Goal: Transaction & Acquisition: Purchase product/service

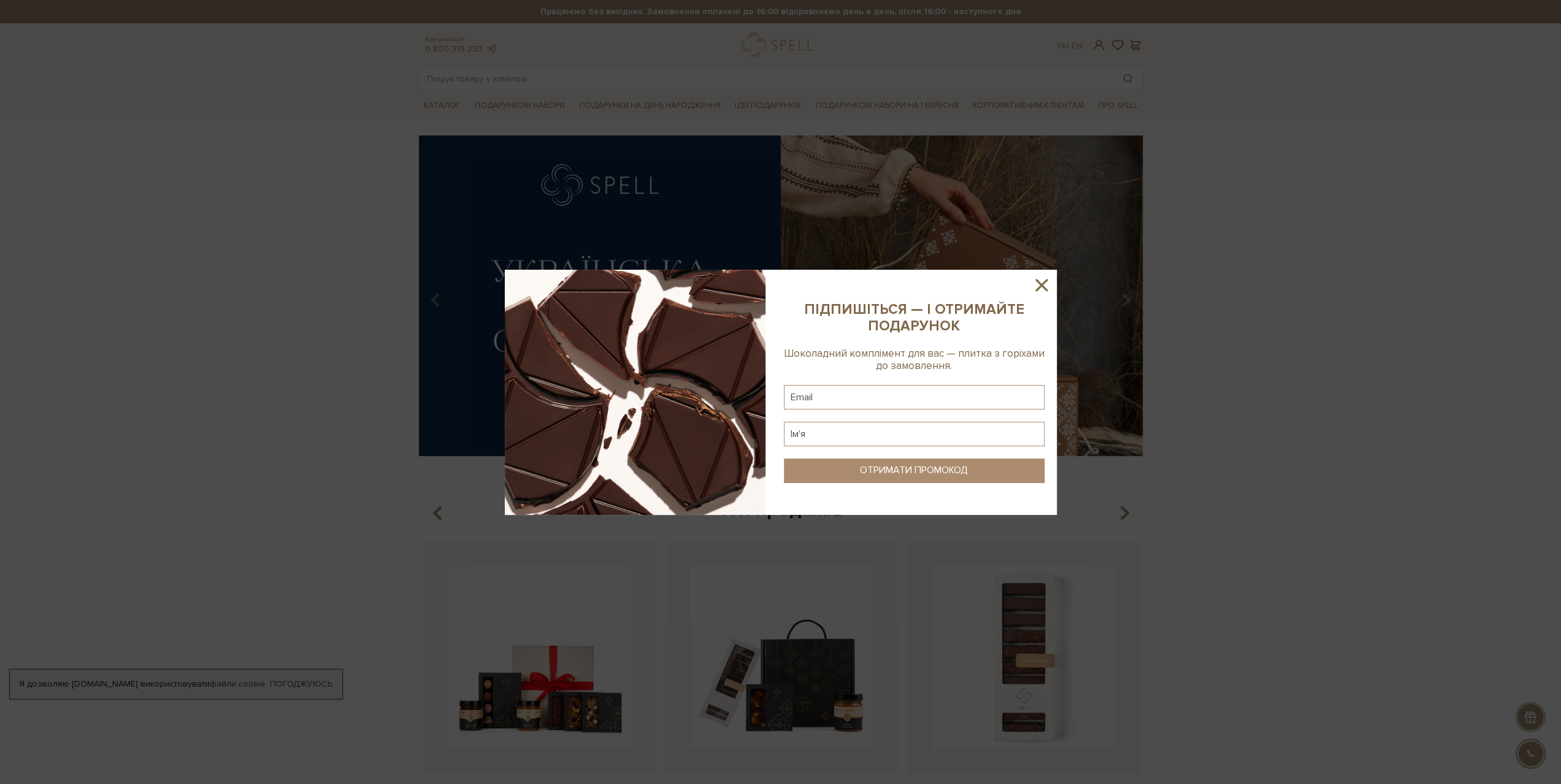
click at [1034, 289] on icon at bounding box center [1041, 285] width 21 height 21
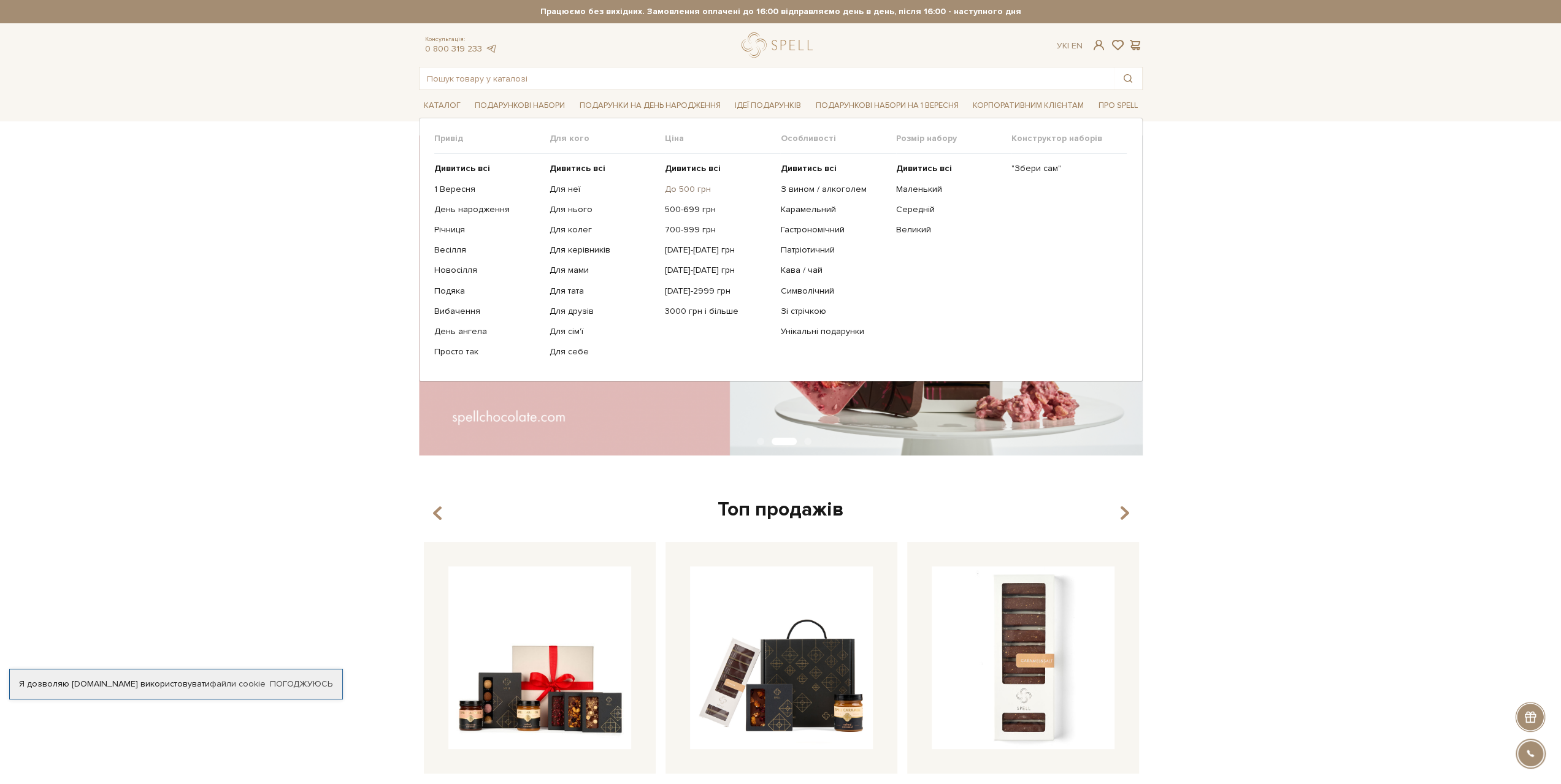
click at [694, 190] on link "До 500 грн" at bounding box center [717, 189] width 106 height 11
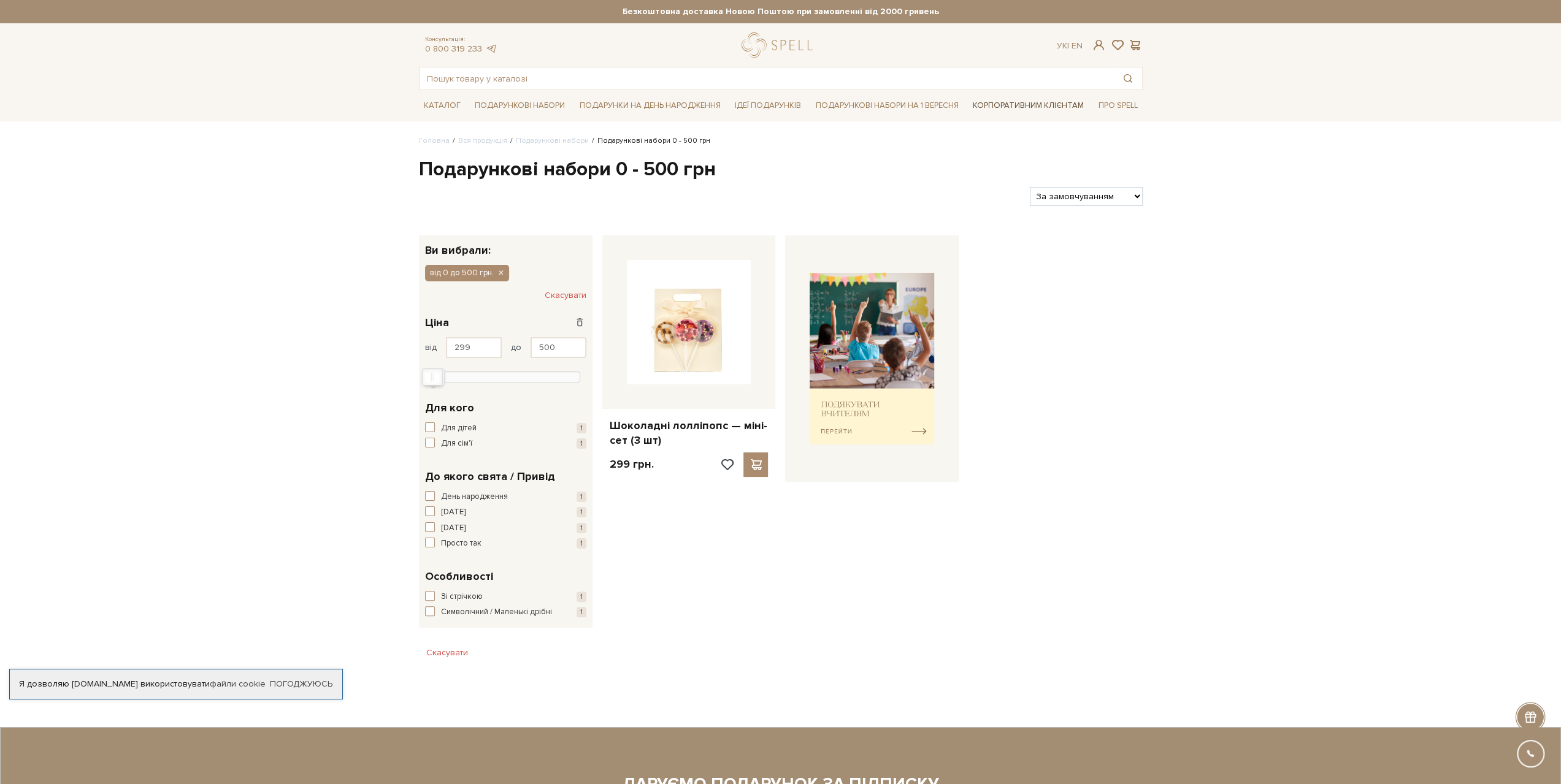
click at [1049, 108] on link "Корпоративним клієнтам" at bounding box center [1028, 106] width 121 height 21
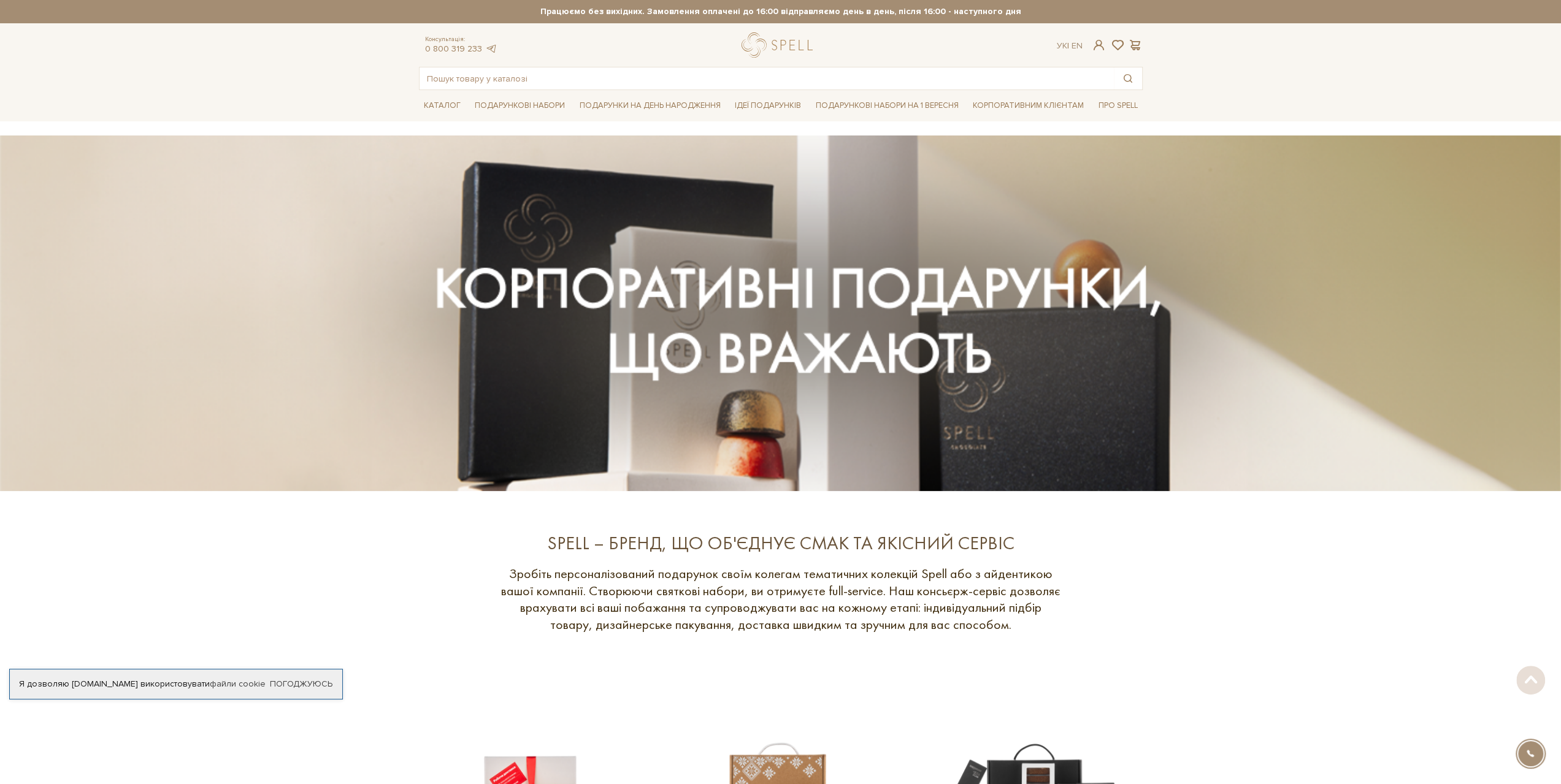
drag, startPoint x: 1198, startPoint y: 629, endPoint x: 1152, endPoint y: 82, distance: 548.9
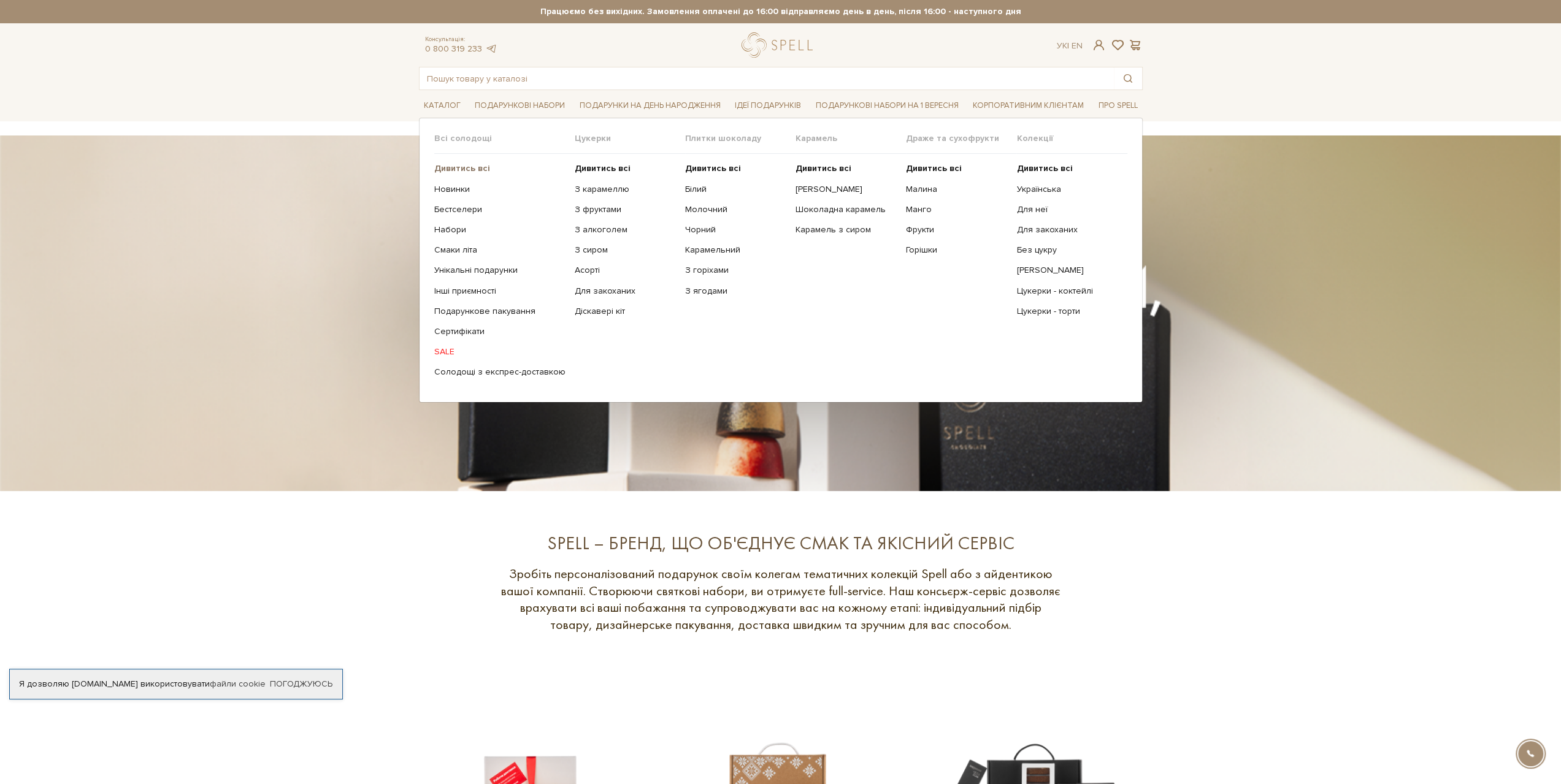
click at [462, 171] on b "Дивитись всі" at bounding box center [462, 168] width 56 height 10
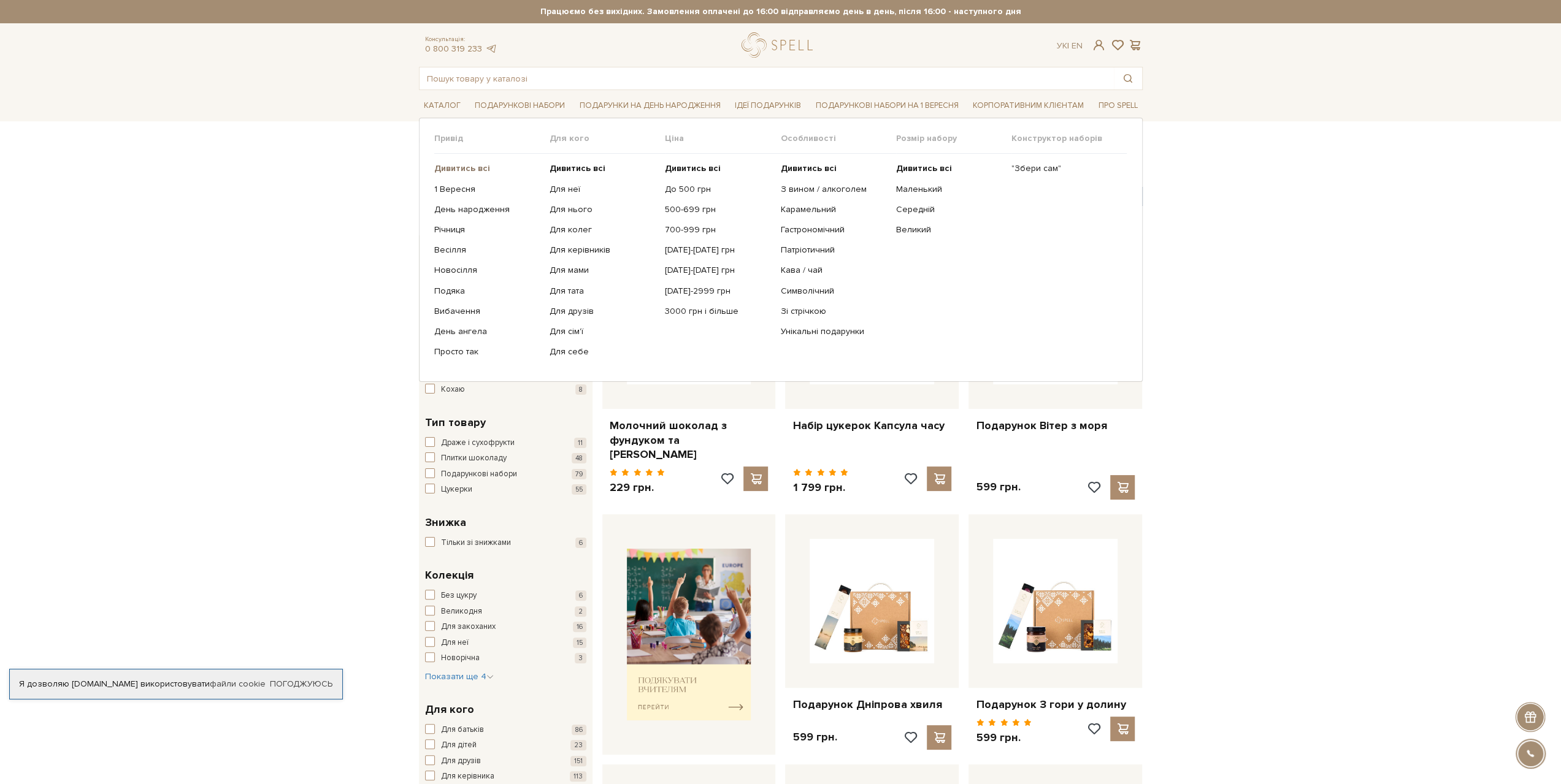
click at [455, 168] on b "Дивитись всі" at bounding box center [462, 168] width 56 height 10
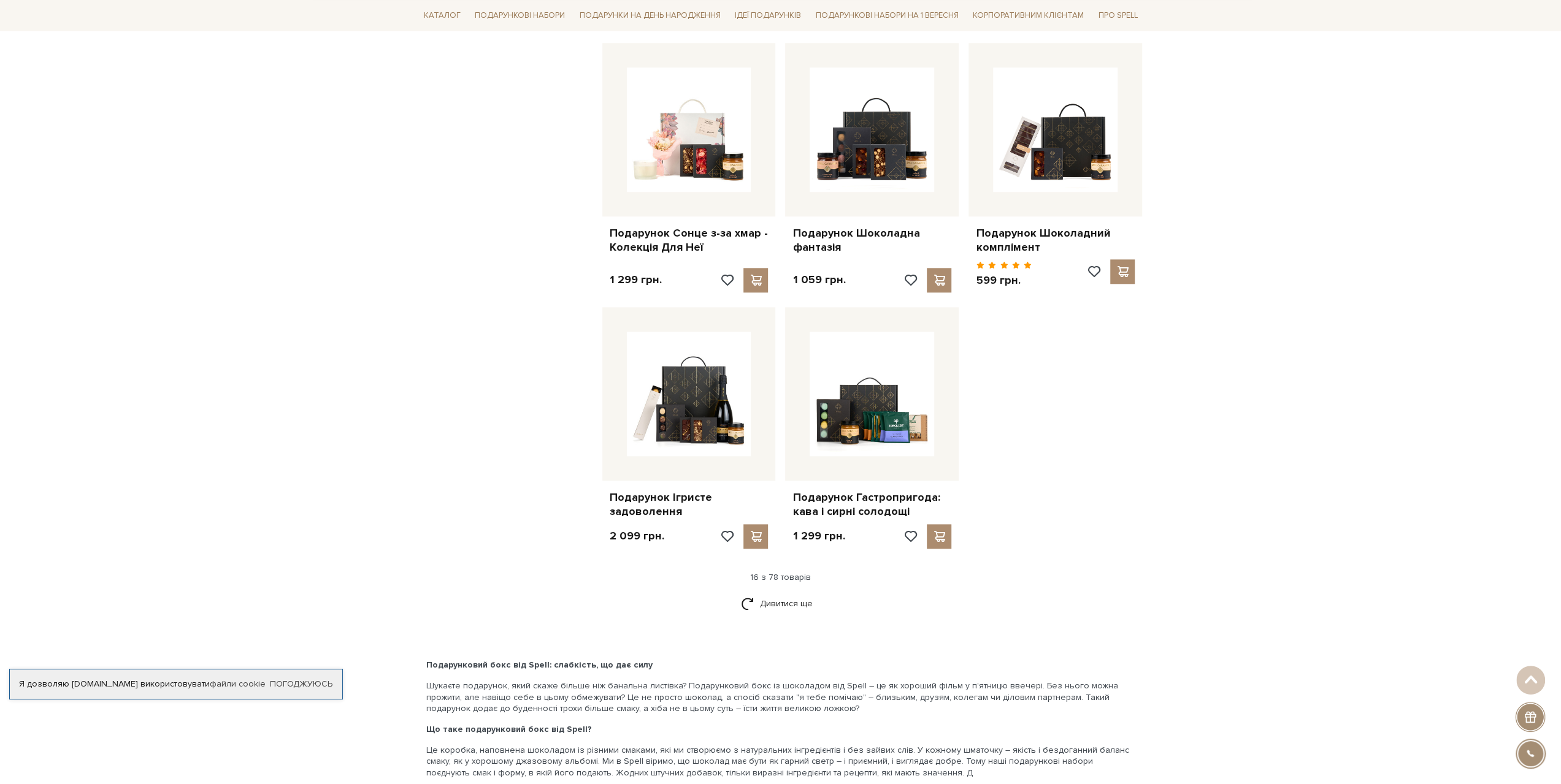
scroll to position [1410, 0]
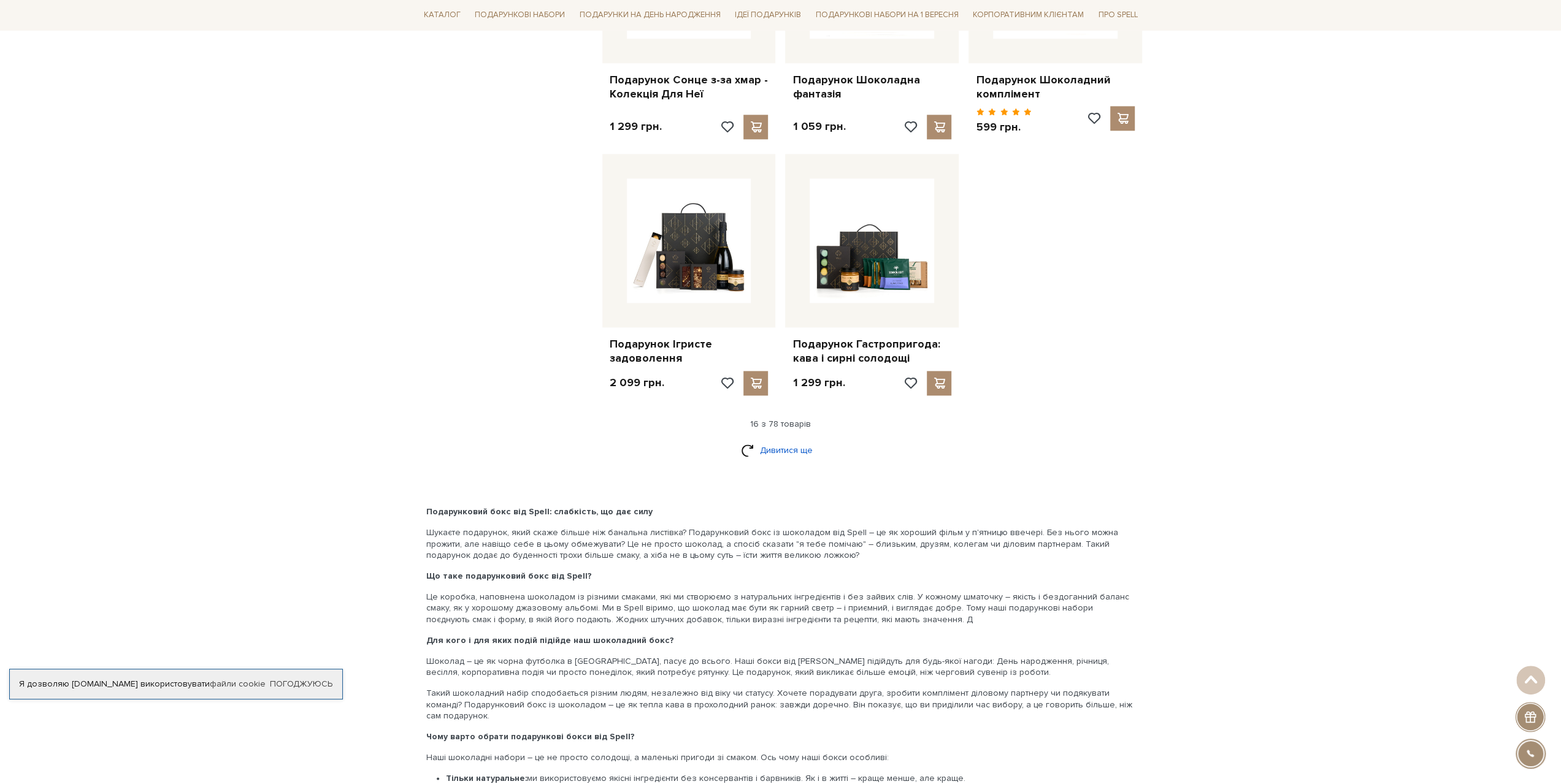
click at [756, 447] on link "Дивитися ще" at bounding box center [781, 450] width 80 height 22
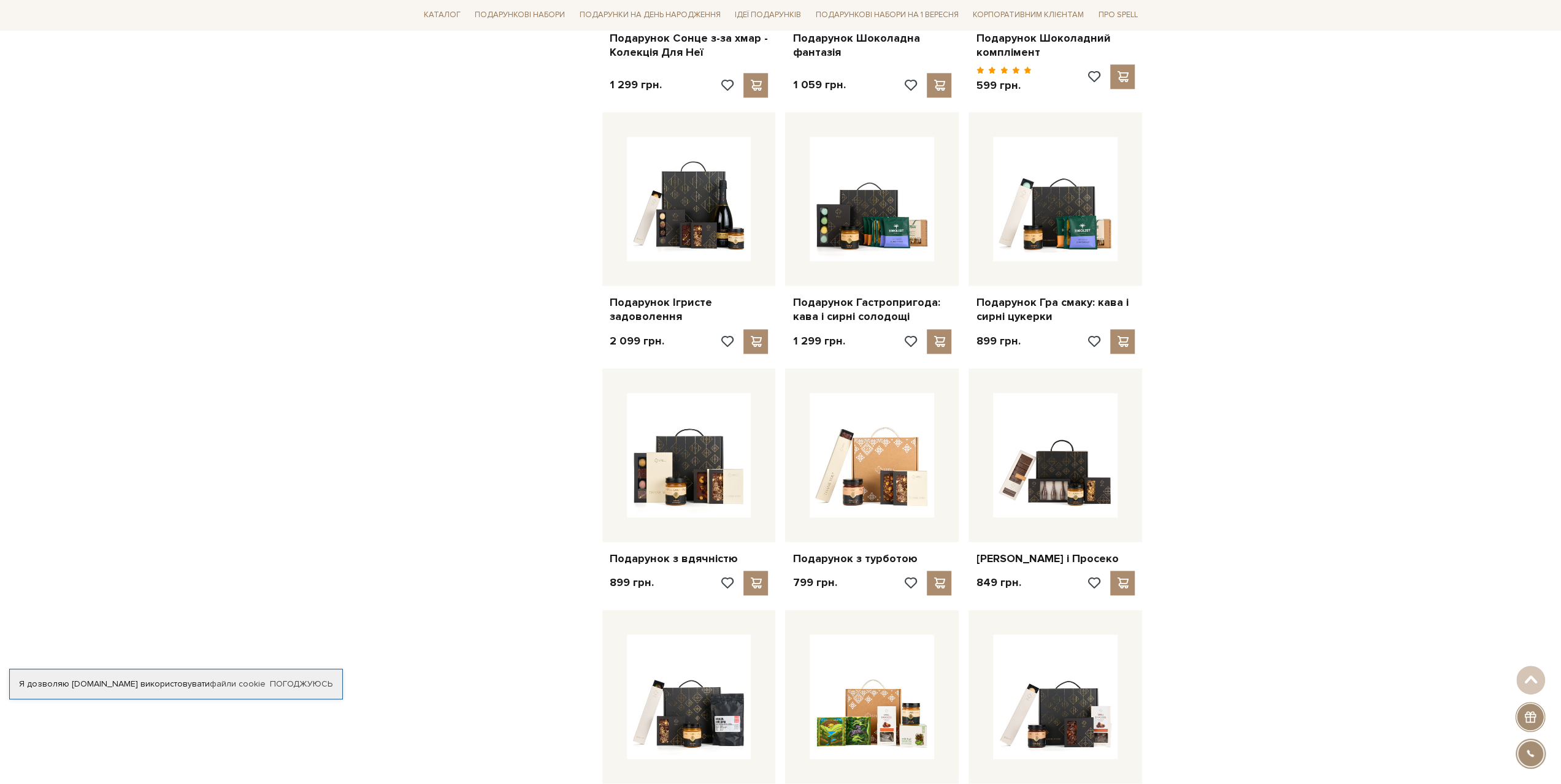
scroll to position [1471, 0]
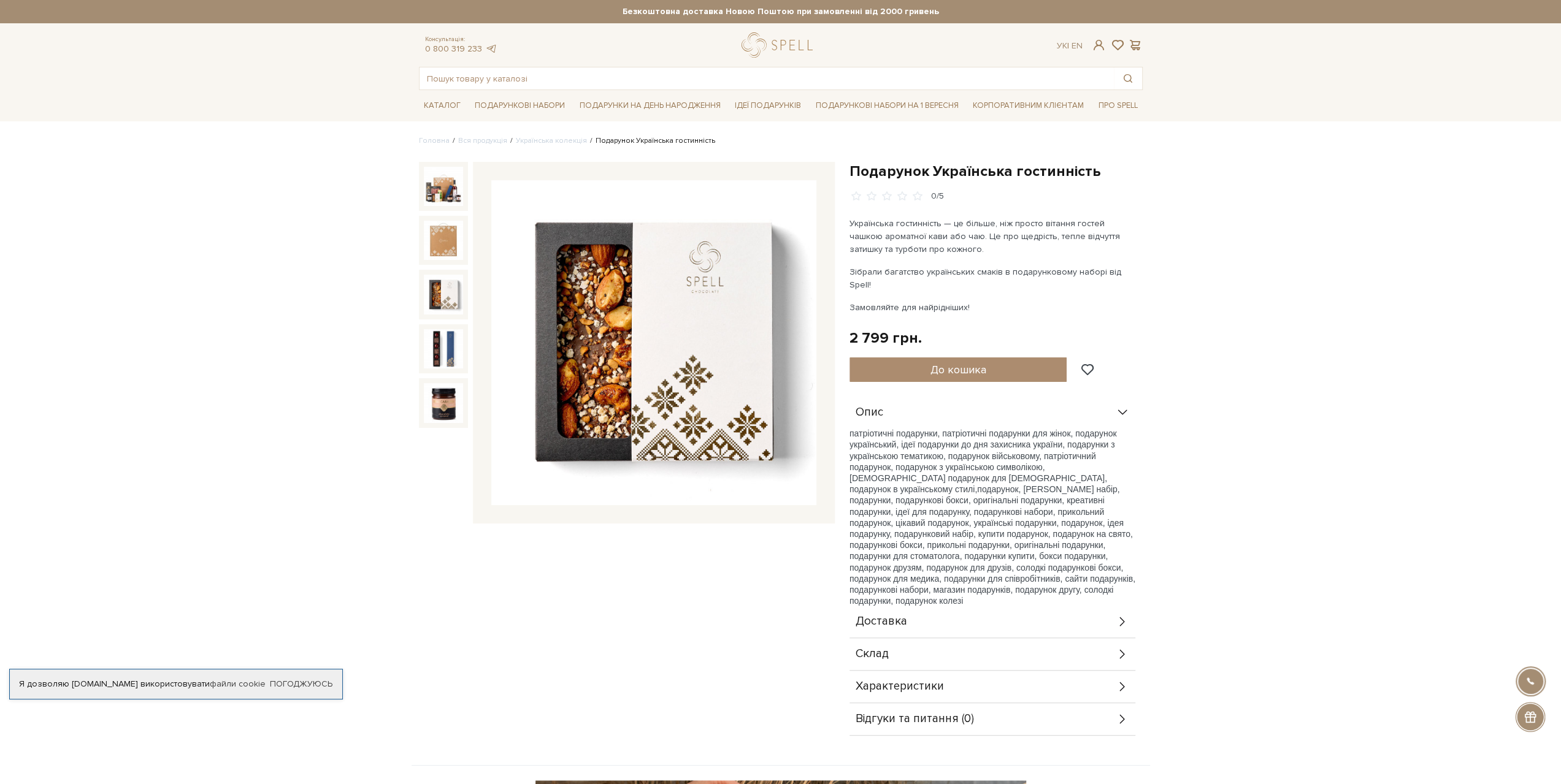
click at [448, 299] on img at bounding box center [443, 294] width 39 height 39
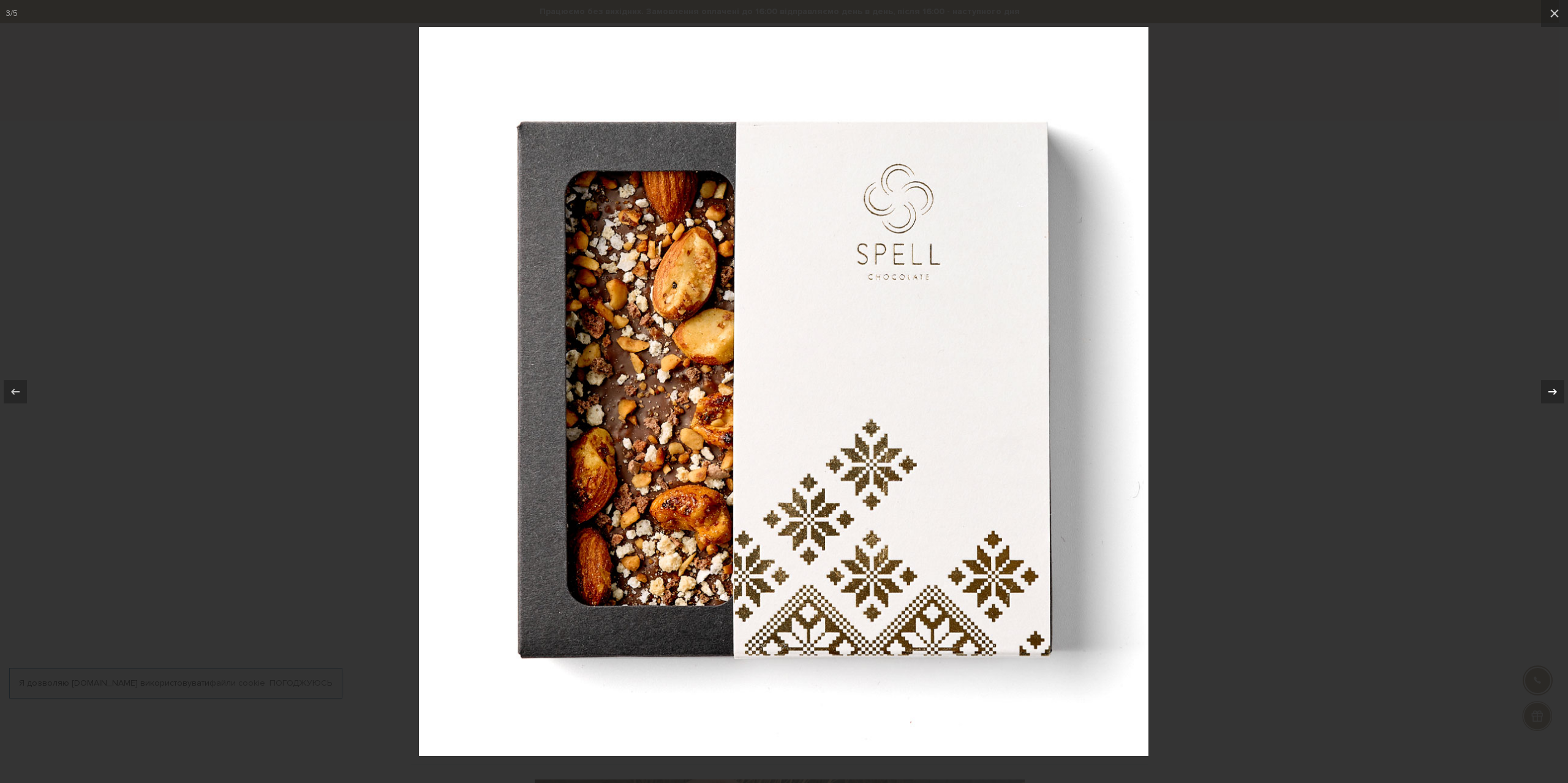
click at [1554, 387] on icon at bounding box center [1553, 392] width 15 height 15
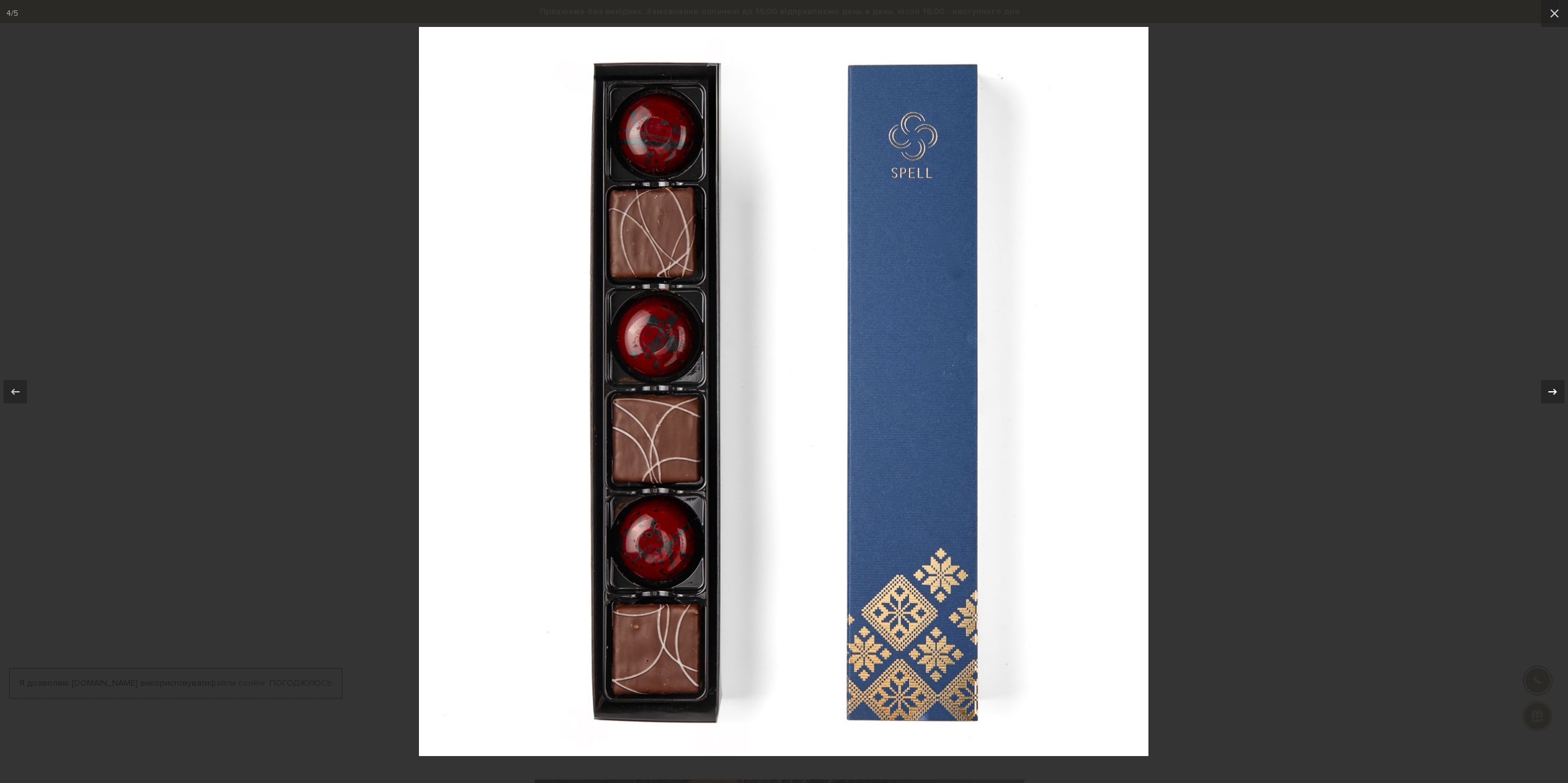
click at [1554, 387] on icon at bounding box center [1553, 392] width 15 height 15
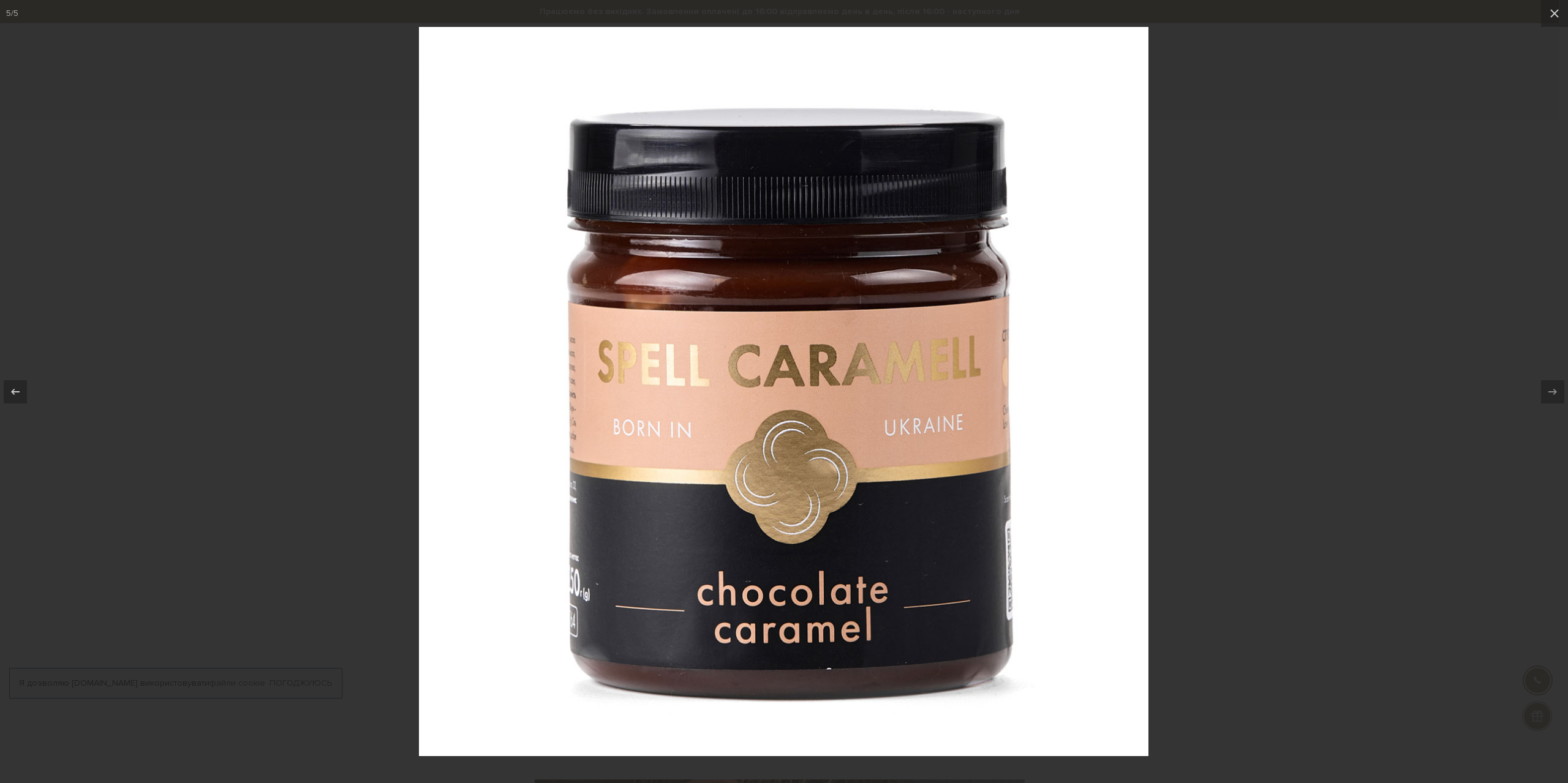
click at [1302, 236] on div at bounding box center [784, 392] width 1568 height 783
